Goal: Task Accomplishment & Management: Manage account settings

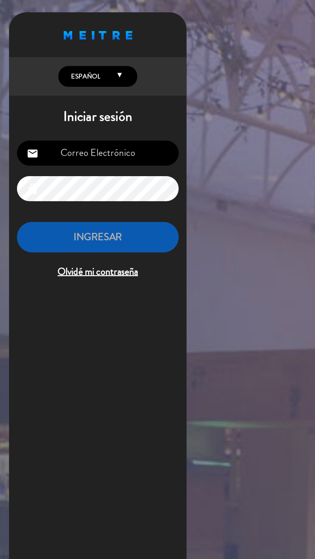
click at [76, 102] on input "email" at bounding box center [65, 100] width 105 height 16
type input "[EMAIL_ADDRESS][DOMAIN_NAME]"
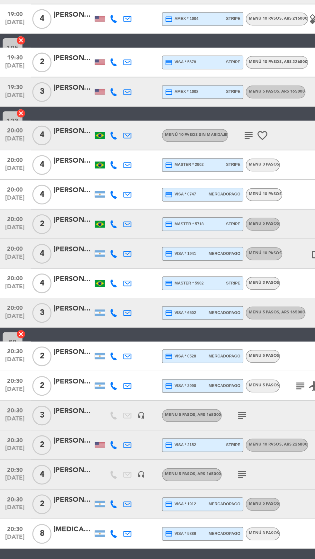
click at [130, 479] on div "credit_card visa * 1912 mercadopago" at bounding box center [134, 480] width 49 height 8
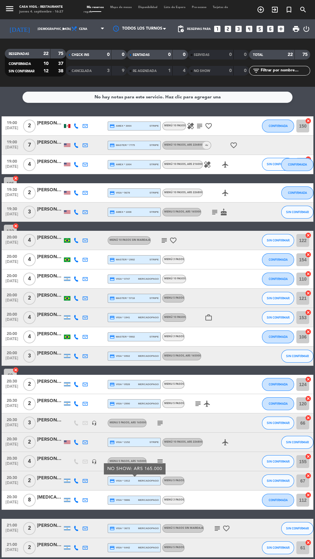
click at [189, 558] on html "close × Casa [PERSON_NAME] - Restaurante × chrome_reader_mode Listado de Reserv…" at bounding box center [157, 279] width 315 height 559
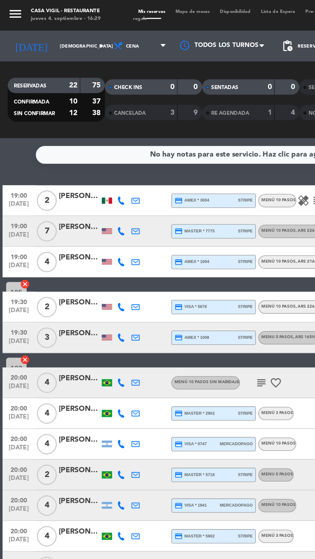
click at [14, 9] on icon "menu" at bounding box center [10, 9] width 10 height 10
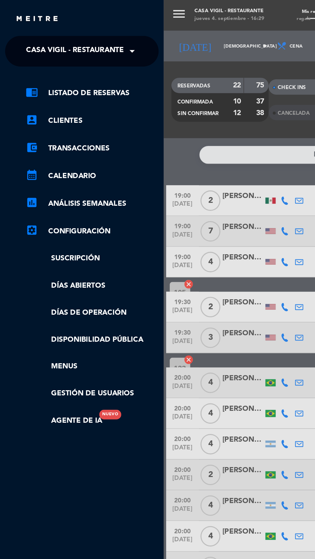
click at [39, 33] on span "Casa Vigil - Restaurante" at bounding box center [46, 31] width 61 height 13
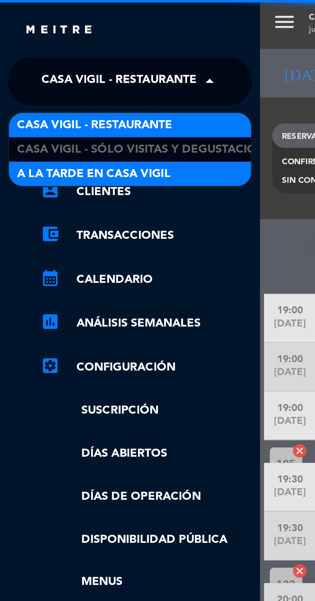
click at [21, 69] on span "A la tarde en Casa Vigil" at bounding box center [37, 68] width 61 height 7
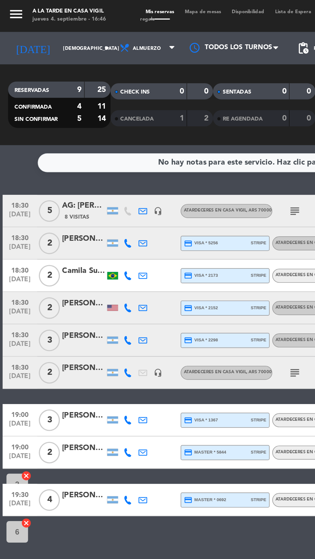
click at [14, 9] on icon "menu" at bounding box center [10, 9] width 10 height 10
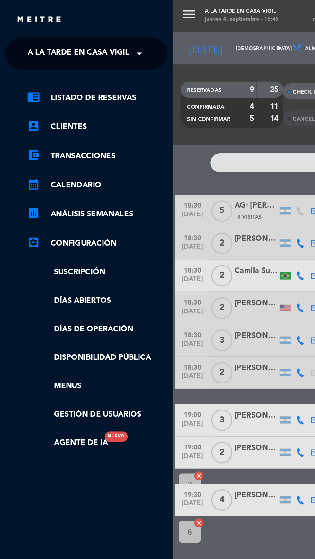
click at [40, 32] on span "A la tarde en Casa Vigil" at bounding box center [46, 31] width 61 height 13
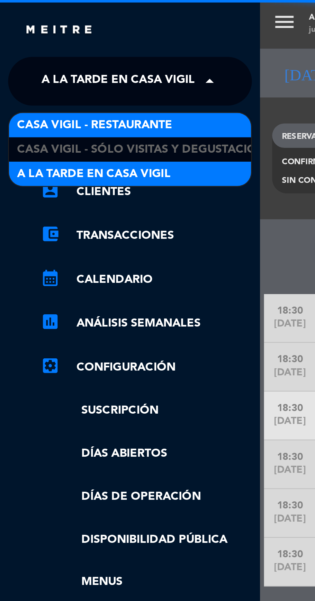
click at [27, 46] on span "Casa Vigil - Restaurante" at bounding box center [37, 49] width 61 height 7
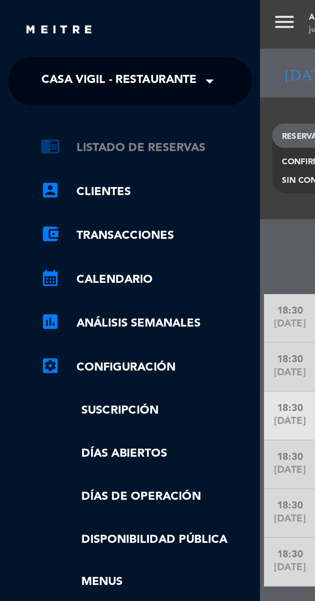
click at [40, 58] on link "chrome_reader_mode Listado de Reservas" at bounding box center [58, 59] width 84 height 8
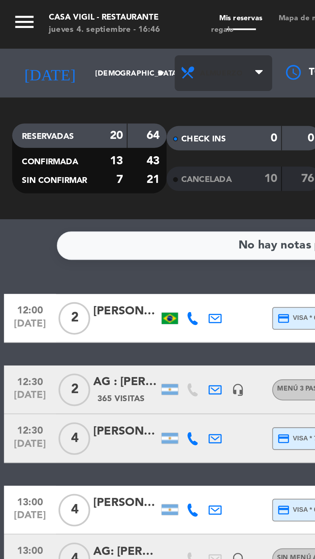
click at [90, 30] on span "Almuerzo" at bounding box center [88, 29] width 39 height 14
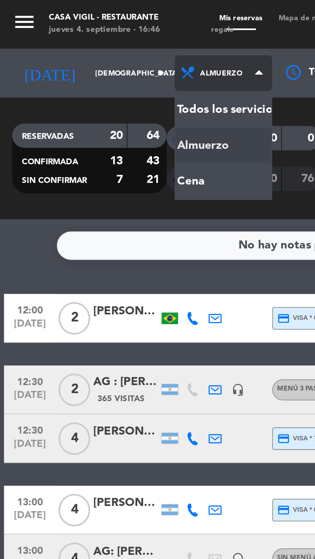
click at [72, 72] on div "menu Casa [PERSON_NAME] - Restaurante jueves 4. septiembre - 16:46 Mis reservas…" at bounding box center [157, 43] width 315 height 87
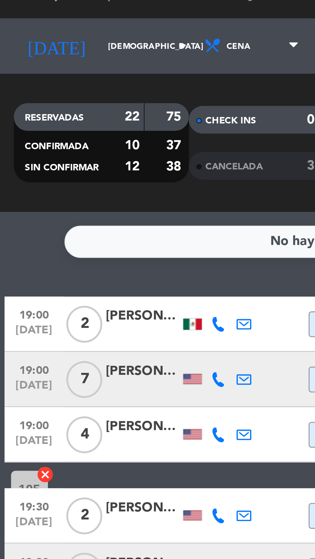
click at [85, 72] on span "CANCELADA" at bounding box center [82, 70] width 20 height 3
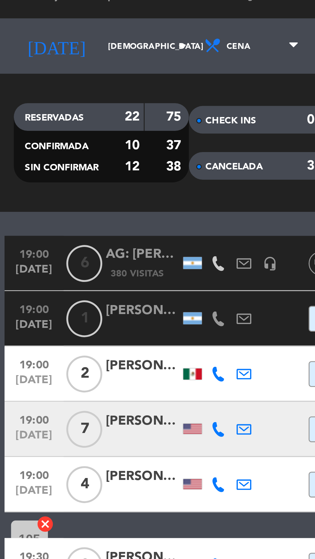
scroll to position [32, 0]
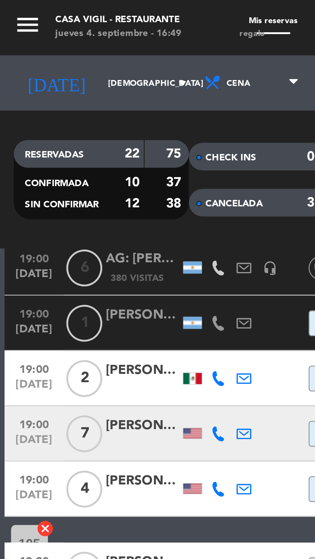
click at [88, 73] on div "CANCELADA" at bounding box center [82, 70] width 30 height 7
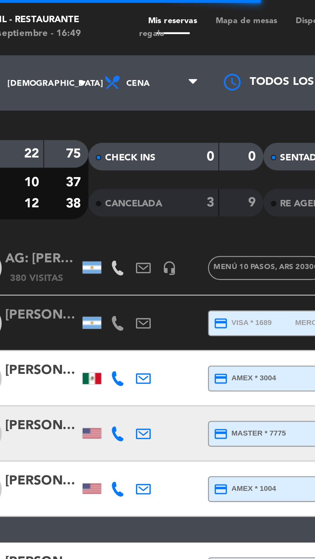
scroll to position [0, 0]
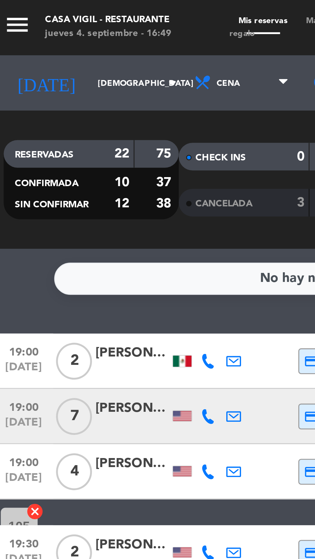
click at [84, 71] on span "CANCELADA" at bounding box center [82, 70] width 20 height 3
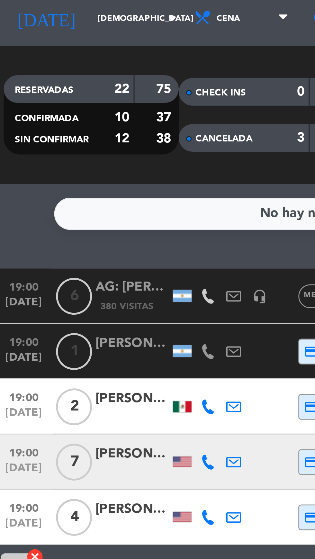
click at [92, 72] on span "CANCELADA" at bounding box center [82, 70] width 20 height 3
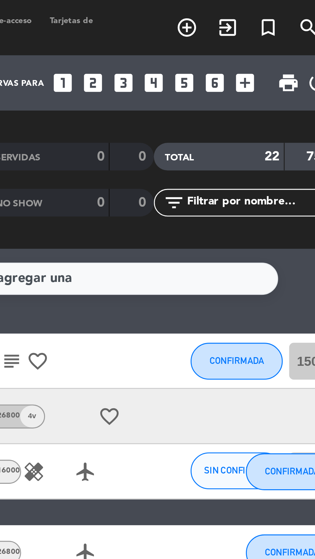
click at [258, 28] on icon "looks_5" at bounding box center [259, 29] width 8 height 8
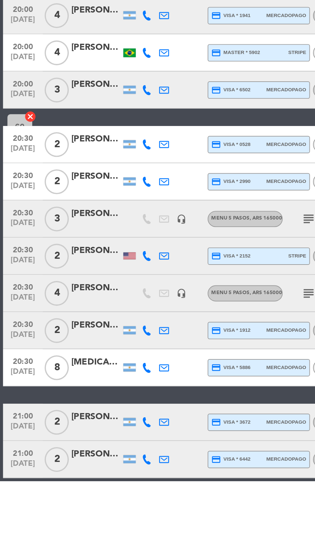
click at [80, 558] on html "close × Casa [PERSON_NAME] - Restaurante × chrome_reader_mode Listado de Reserv…" at bounding box center [157, 279] width 315 height 559
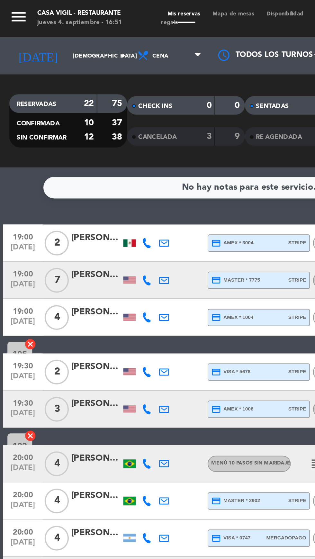
click at [13, 9] on icon "menu" at bounding box center [10, 9] width 10 height 10
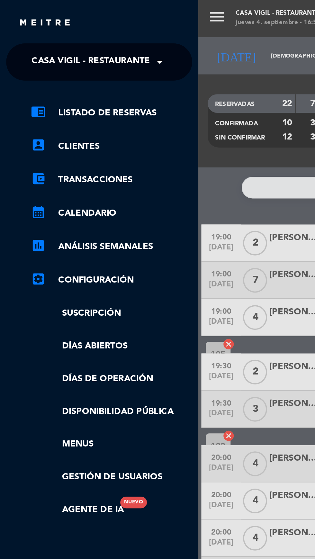
click at [34, 32] on span "Casa Vigil - Restaurante" at bounding box center [46, 31] width 61 height 13
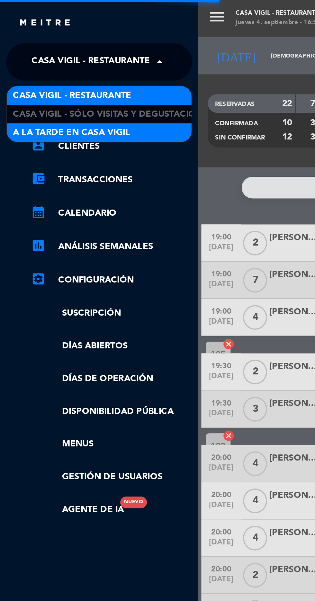
click at [54, 69] on span "A la tarde en Casa Vigil" at bounding box center [37, 68] width 61 height 7
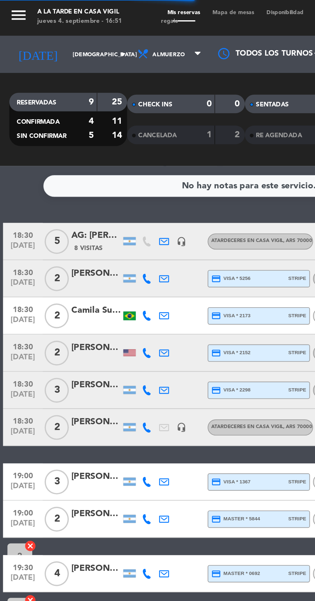
click at [47, 122] on div "AG: [PERSON_NAME] X 5 / AYMARA" at bounding box center [50, 122] width 26 height 7
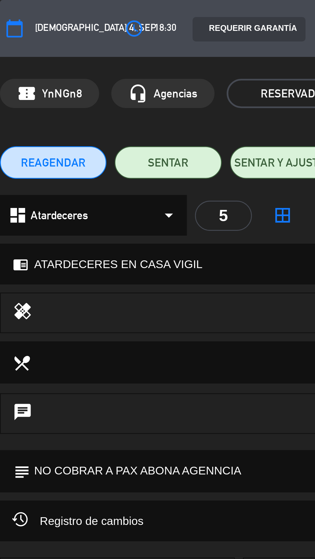
click at [23, 9] on span "[DEMOGRAPHIC_DATA] 4, sep." at bounding box center [38, 11] width 48 height 6
click at [19, 10] on span "[DEMOGRAPHIC_DATA] 4, sep." at bounding box center [38, 11] width 48 height 6
click at [16, 11] on span "[DEMOGRAPHIC_DATA] 4, sep." at bounding box center [38, 11] width 48 height 6
click at [10, 8] on button "calendar_today" at bounding box center [6, 11] width 12 height 12
click at [29, 13] on span "[DEMOGRAPHIC_DATA] 4, sep." at bounding box center [38, 11] width 48 height 6
